Goal: Information Seeking & Learning: Learn about a topic

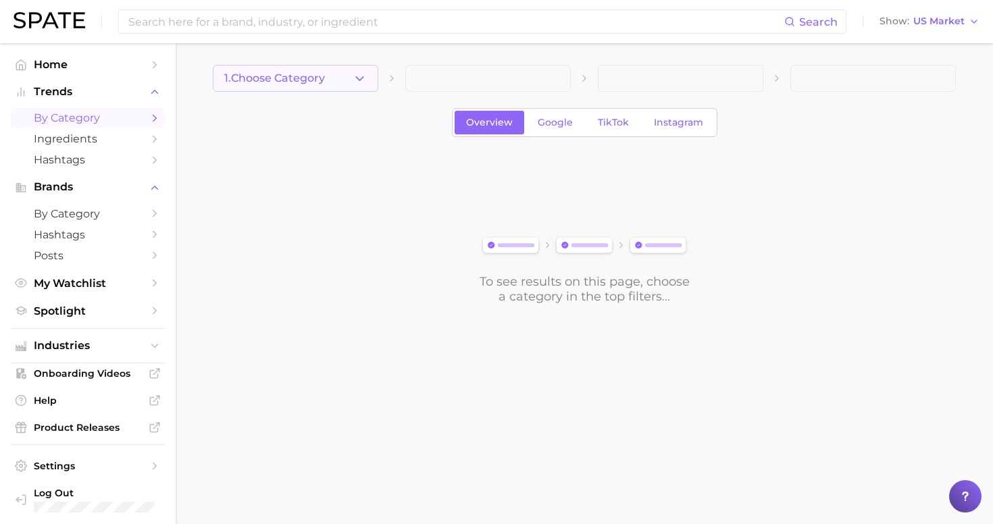
click at [276, 81] on span "1. Choose Category" at bounding box center [274, 78] width 101 height 12
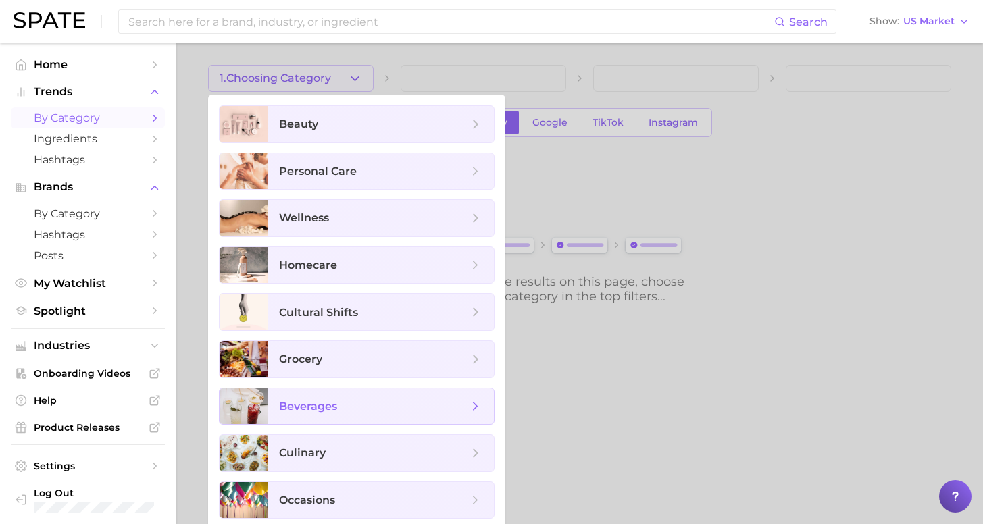
click at [335, 413] on span "beverages" at bounding box center [373, 406] width 189 height 15
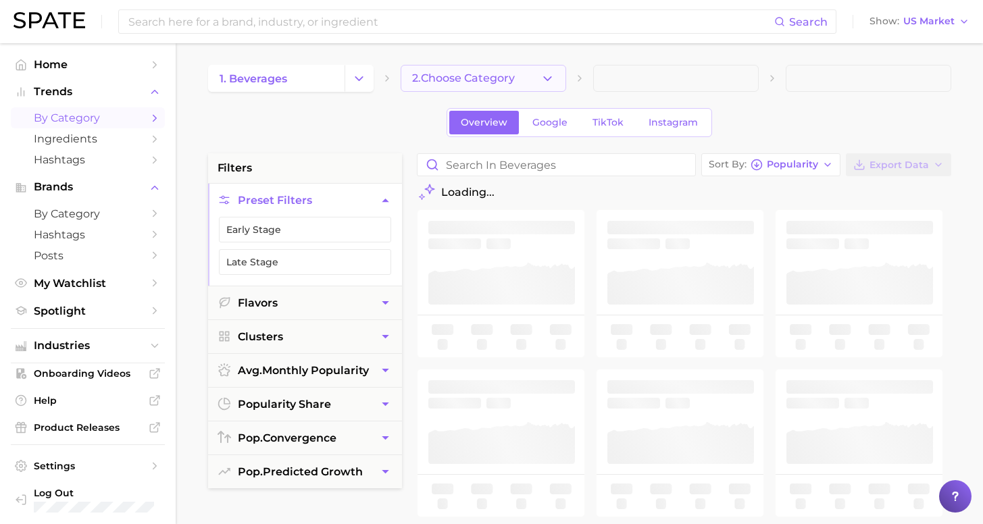
click at [453, 82] on span "2. Choose Category" at bounding box center [463, 78] width 103 height 12
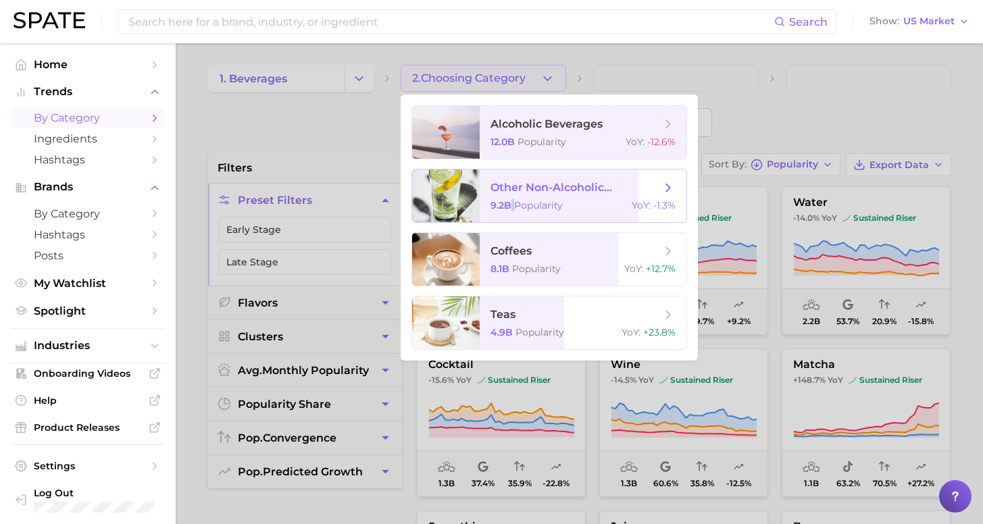
click at [512, 201] on span "9.2b Popularity" at bounding box center [526, 205] width 72 height 12
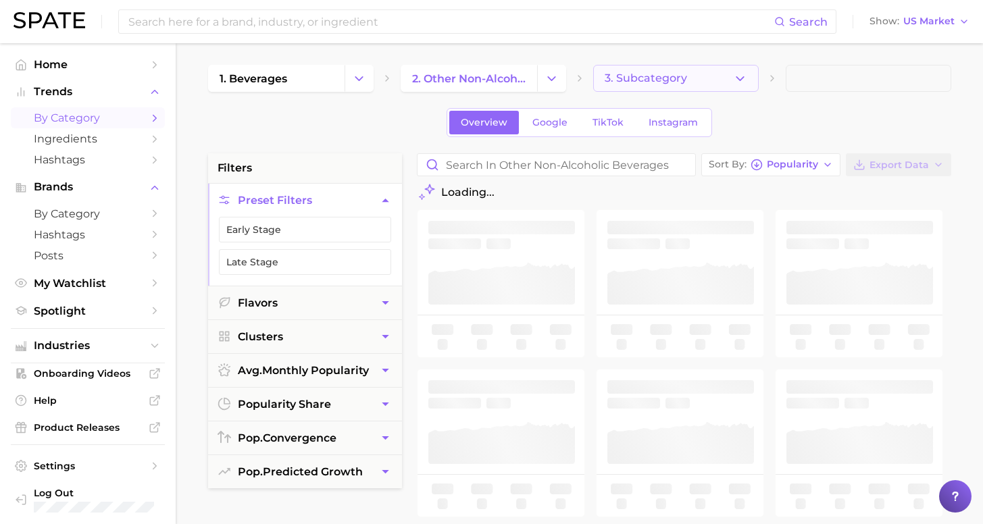
click at [683, 82] on button "3. Subcategory" at bounding box center [675, 78] width 165 height 27
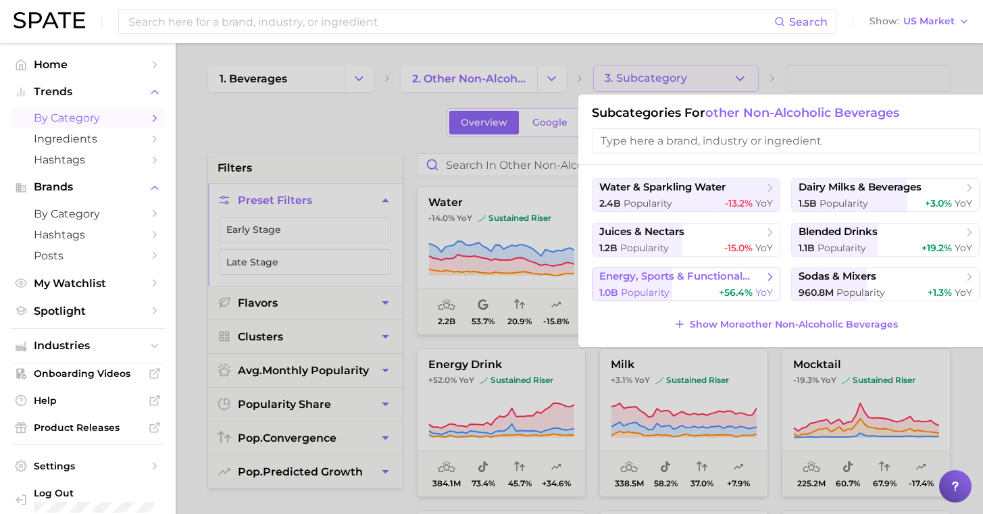
click at [741, 292] on button "energy, sports & functional drinks 1.0b Popularity +56.4% YoY" at bounding box center [686, 284] width 188 height 34
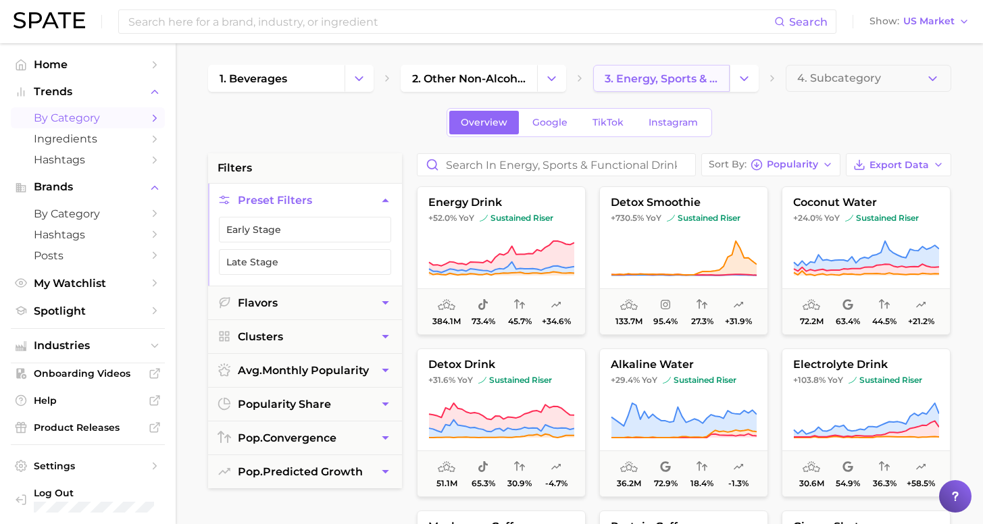
click at [699, 77] on span "3. energy, sports & functional drinks" at bounding box center [660, 78] width 113 height 13
click at [742, 78] on polyline "Change Category" at bounding box center [743, 77] width 7 height 3
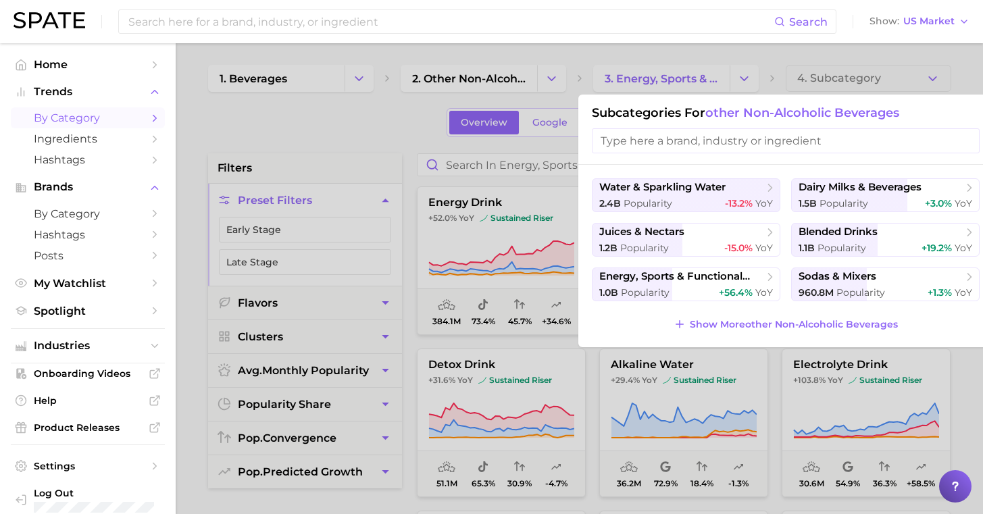
click at [437, 132] on div at bounding box center [491, 257] width 983 height 514
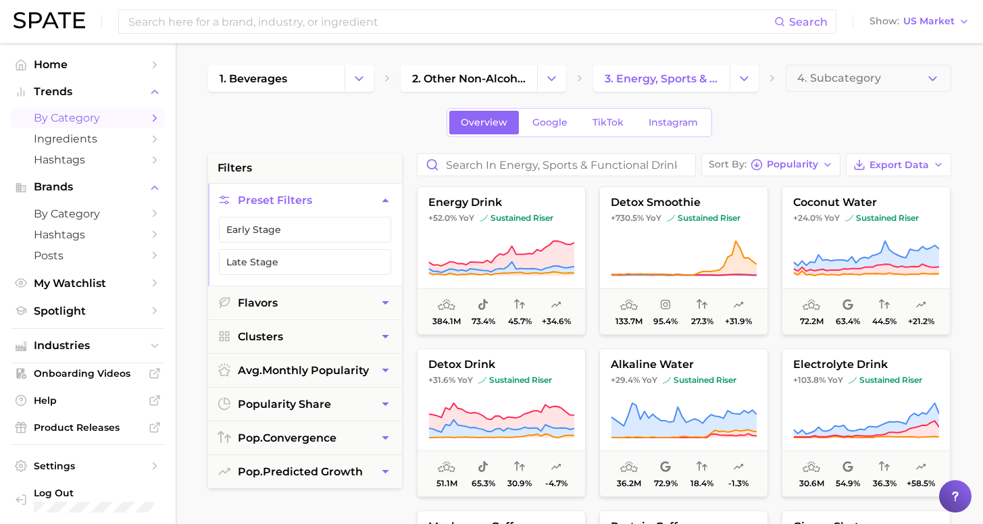
scroll to position [752, 0]
